Goal: Information Seeking & Learning: Learn about a topic

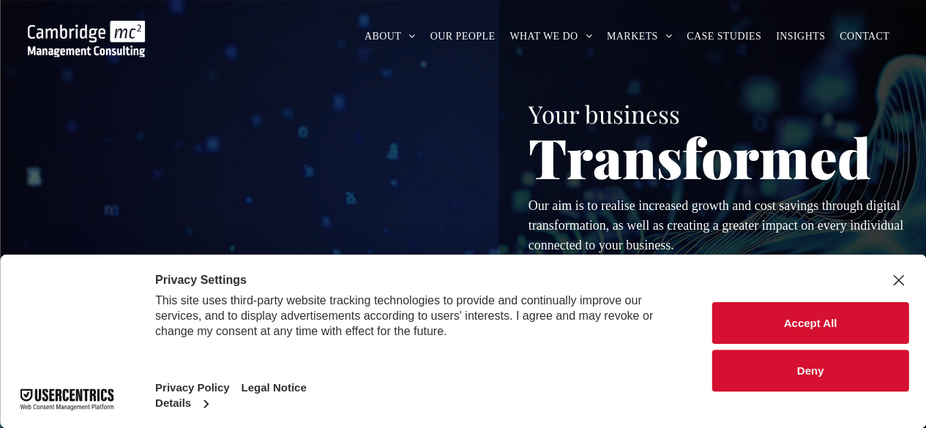
click at [768, 386] on button "Deny" at bounding box center [810, 371] width 196 height 42
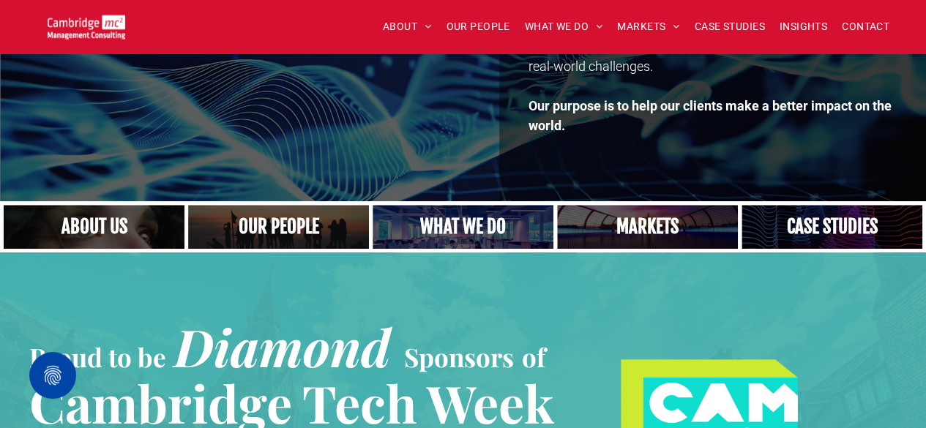
scroll to position [293, 0]
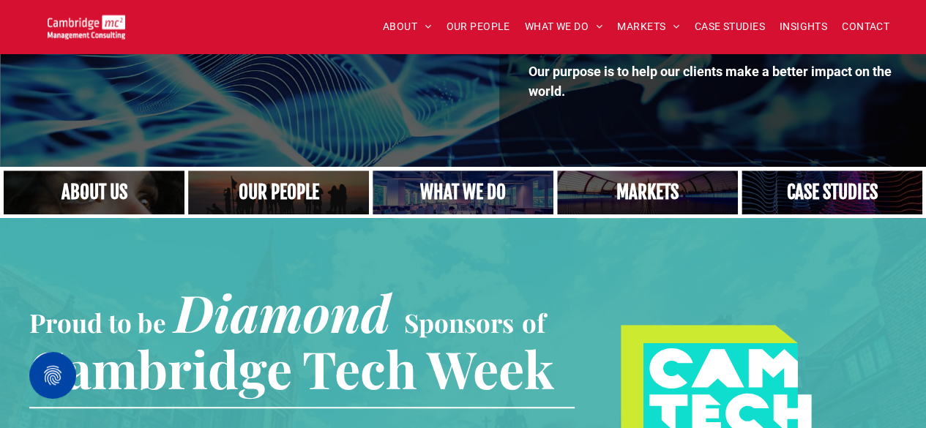
click at [478, 181] on link "A yoga teacher lifting his whole body off the ground in the peacock pose" at bounding box center [463, 192] width 192 height 47
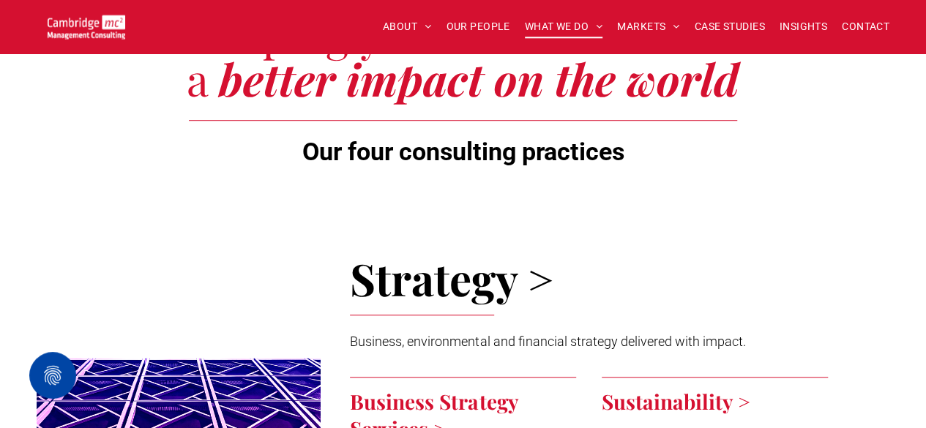
scroll to position [585, 0]
